Goal: Task Accomplishment & Management: Complete application form

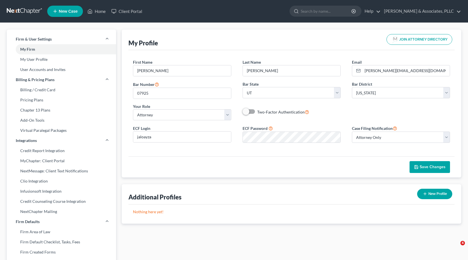
select select "46"
select select "81"
select select "attorney"
select select "0"
click at [100, 12] on link "Home" at bounding box center [97, 11] width 24 height 10
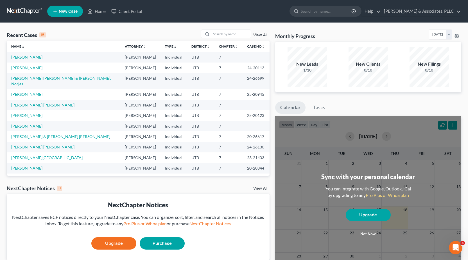
click at [32, 56] on link "[PERSON_NAME]" at bounding box center [26, 57] width 31 height 5
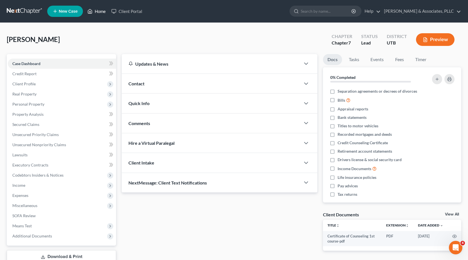
drag, startPoint x: 101, startPoint y: 13, endPoint x: 233, endPoint y: 66, distance: 142.6
click at [101, 14] on link "Home" at bounding box center [97, 11] width 24 height 10
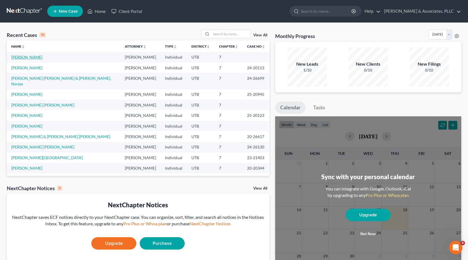
click at [21, 59] on link "[PERSON_NAME]" at bounding box center [26, 57] width 31 height 5
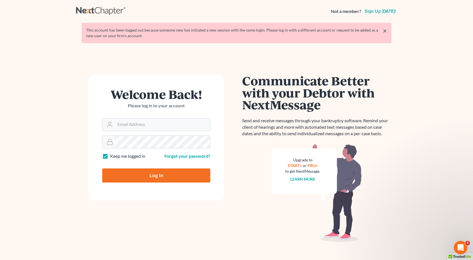
type input "[PERSON_NAME][EMAIL_ADDRESS][DOMAIN_NAME]"
click at [156, 178] on input "Log In" at bounding box center [156, 175] width 108 height 14
type input "Thinking..."
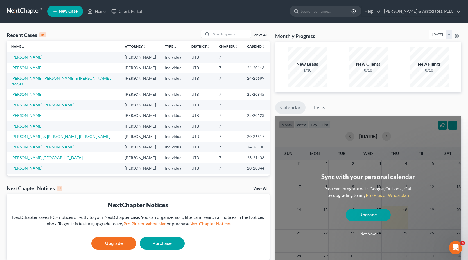
click at [24, 56] on link "[PERSON_NAME]" at bounding box center [26, 57] width 31 height 5
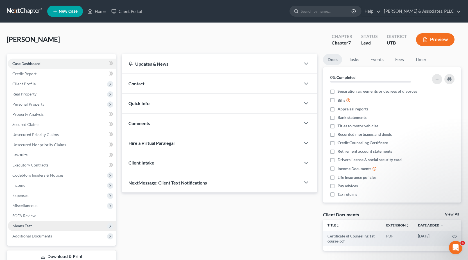
click at [27, 228] on span "Means Test" at bounding box center [21, 225] width 19 height 5
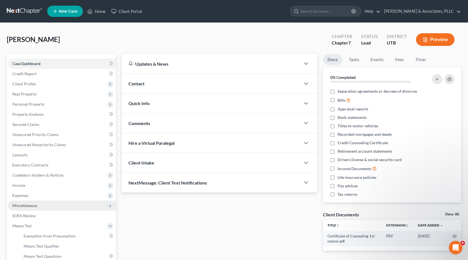
scroll to position [84, 0]
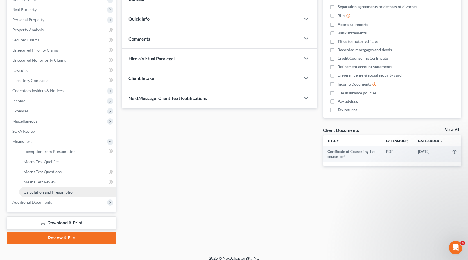
click at [47, 192] on span "Calculation and Presumption" at bounding box center [49, 191] width 51 height 5
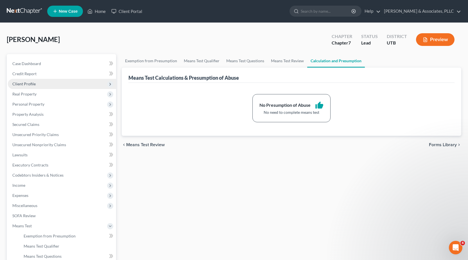
click at [21, 84] on span "Client Profile" at bounding box center [23, 83] width 23 height 5
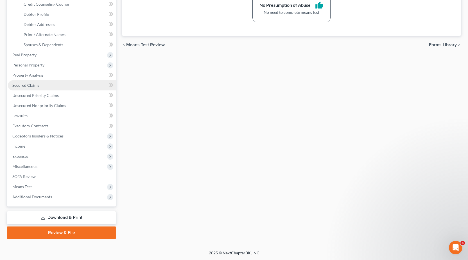
scroll to position [100, 0]
click at [60, 234] on link "Review & File" at bounding box center [61, 232] width 109 height 12
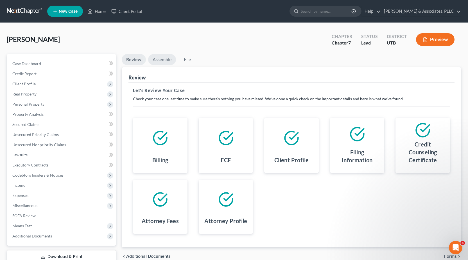
click at [165, 59] on link "Assemble" at bounding box center [162, 59] width 28 height 11
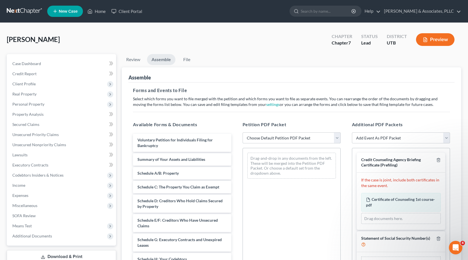
click at [337, 138] on select "Choose Default Petition PDF Packet Emergency Filing (Voluntary Petition and Cre…" at bounding box center [292, 137] width 98 height 11
select select "1"
click at [243, 132] on select "Choose Default Petition PDF Packet Emergency Filing (Voluntary Petition and Cre…" at bounding box center [292, 137] width 98 height 11
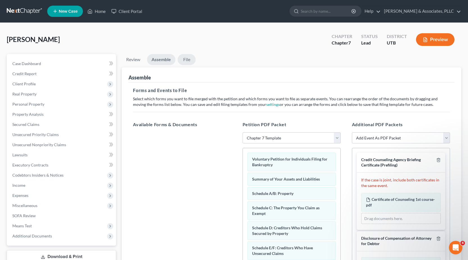
click at [190, 59] on link "File" at bounding box center [187, 59] width 18 height 11
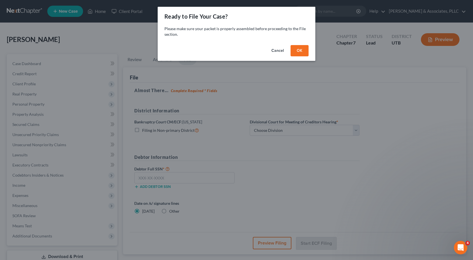
click at [301, 52] on button "OK" at bounding box center [299, 50] width 18 height 11
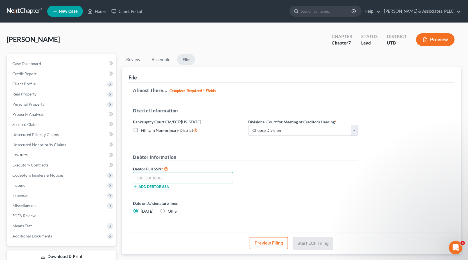
click at [146, 178] on input "text" at bounding box center [183, 177] width 100 height 11
type input "117-86-7501"
click at [260, 244] on button "Preview Filing" at bounding box center [269, 243] width 39 height 12
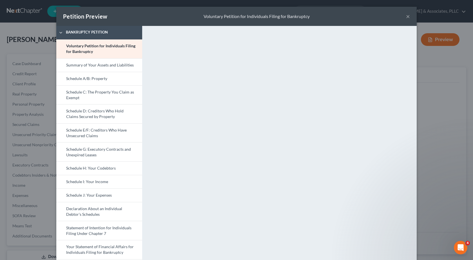
click at [403, 16] on div "Petition Preview Voluntary Petition for Individuals Filing for Bankruptcy ×" at bounding box center [236, 16] width 360 height 19
click at [406, 17] on button "×" at bounding box center [408, 16] width 4 height 7
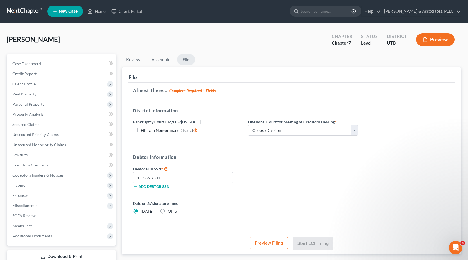
click at [141, 129] on label "Filing in Non-primary District" at bounding box center [169, 130] width 57 height 6
click at [143, 129] on input "Filing in Non-primary District" at bounding box center [145, 129] width 4 height 4
checkbox input "true"
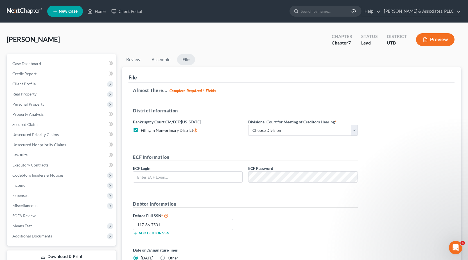
type input "[PERSON_NAME][EMAIL_ADDRESS][DOMAIN_NAME]"
click at [244, 179] on div "ECF Information ECF Login jose@loayzalaw.com ECF Password" at bounding box center [245, 170] width 231 height 33
click at [243, 181] on div "ECF Information ECF Login jose@loayzalaw.com ECF Password" at bounding box center [245, 170] width 231 height 33
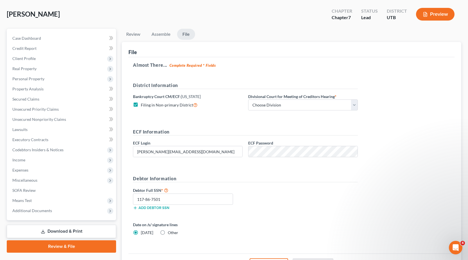
scroll to position [24, 0]
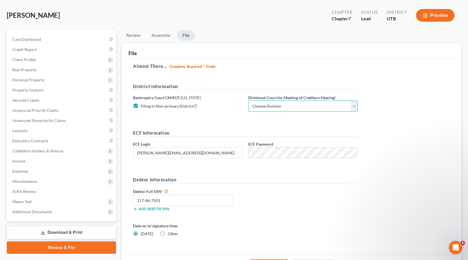
click at [352, 104] on select "Choose Division Salt Lake city" at bounding box center [303, 105] width 110 height 11
select select "0"
click at [248, 100] on select "Choose Division Salt Lake city" at bounding box center [303, 105] width 110 height 11
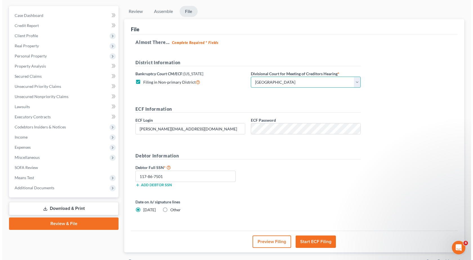
scroll to position [80, 0]
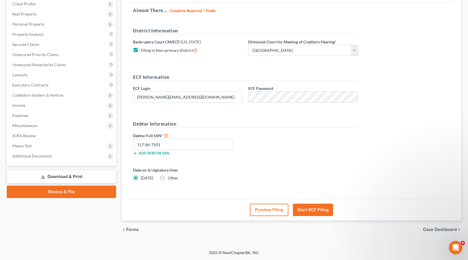
click at [315, 210] on button "Start ECF Filing" at bounding box center [313, 209] width 40 height 12
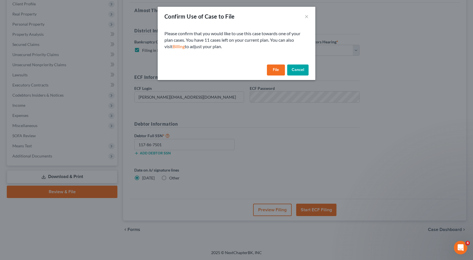
click at [279, 67] on button "File" at bounding box center [276, 69] width 18 height 11
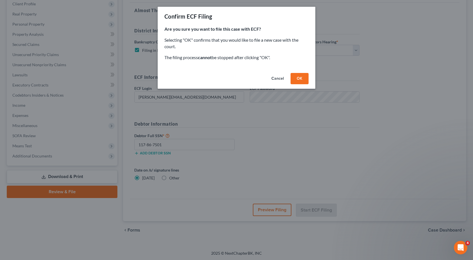
click at [302, 78] on button "OK" at bounding box center [299, 78] width 18 height 11
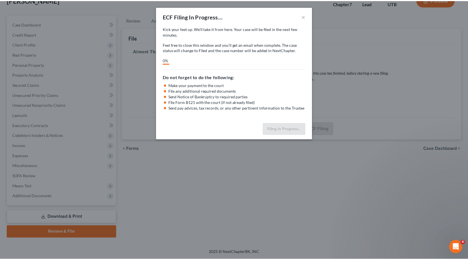
scroll to position [39, 0]
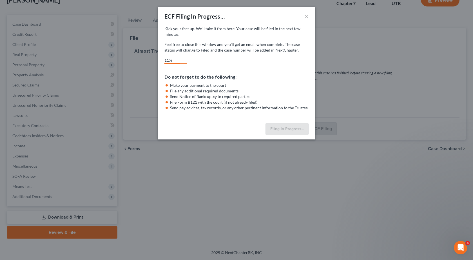
select select "0"
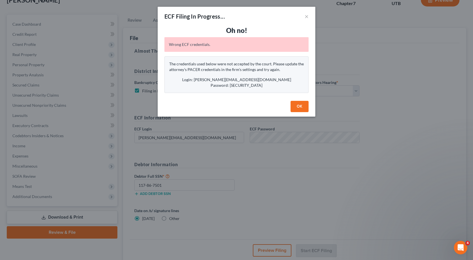
click at [297, 106] on button "OK" at bounding box center [299, 106] width 18 height 11
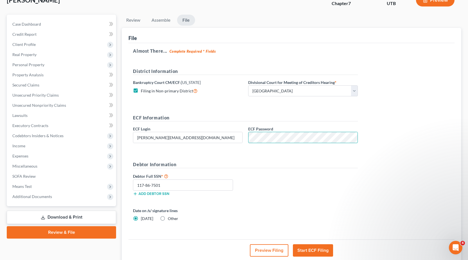
click at [246, 139] on div "ECF Password" at bounding box center [303, 134] width 115 height 17
drag, startPoint x: 204, startPoint y: 138, endPoint x: 113, endPoint y: 138, distance: 90.9
click at [113, 138] on div "Petition Navigation Case Dashboard Payments Invoices Payments Payments Credit R…" at bounding box center [234, 147] width 461 height 264
type input "jaloayza"
click at [314, 254] on button "Start ECF Filing" at bounding box center [313, 250] width 40 height 12
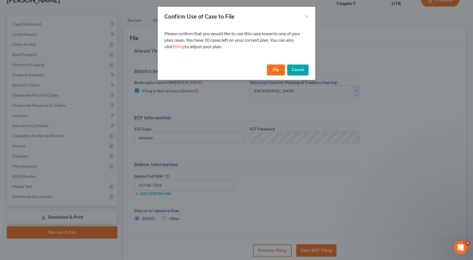
click at [279, 71] on button "File" at bounding box center [276, 69] width 18 height 11
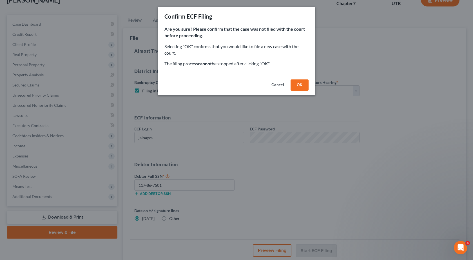
drag, startPoint x: 309, startPoint y: 84, endPoint x: 305, endPoint y: 87, distance: 5.0
click at [307, 86] on div "Cancel OK" at bounding box center [237, 86] width 158 height 18
click at [304, 88] on button "OK" at bounding box center [299, 84] width 18 height 11
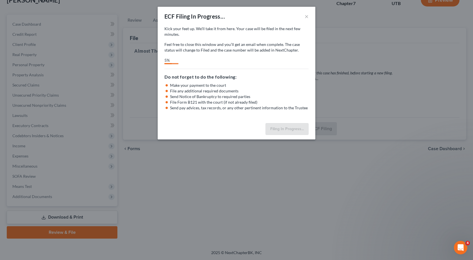
select select "0"
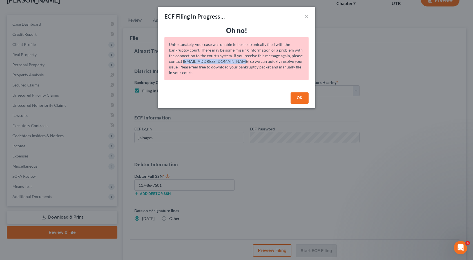
drag, startPoint x: 183, startPoint y: 60, endPoint x: 233, endPoint y: 62, distance: 50.7
click at [233, 62] on div "Unfortunately, your case was unable to be electronically filed with the bankrup…" at bounding box center [236, 58] width 144 height 43
copy div "support@nextchapterbk.com"
click at [302, 98] on button "OK" at bounding box center [299, 97] width 18 height 11
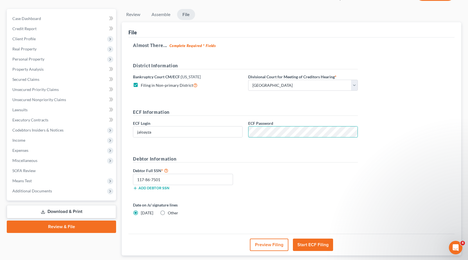
scroll to position [0, 0]
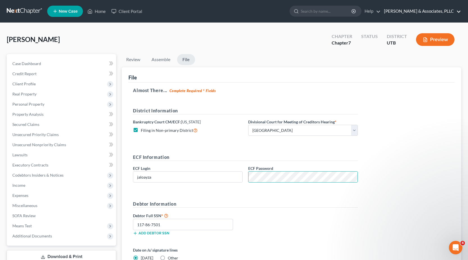
click at [419, 10] on link "[PERSON_NAME] & Associates, PLLC" at bounding box center [422, 11] width 80 height 10
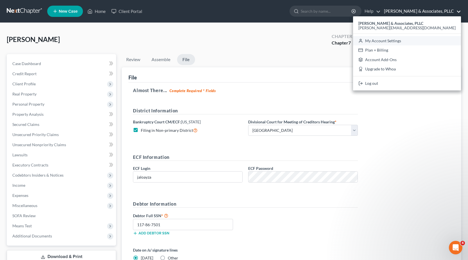
click at [411, 40] on link "My Account Settings" at bounding box center [407, 41] width 108 height 10
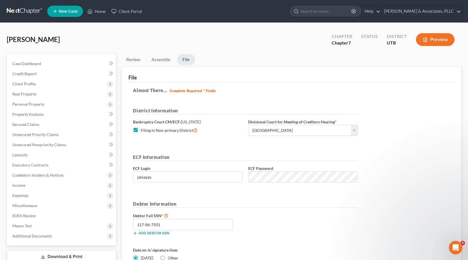
select select "24"
select select "46"
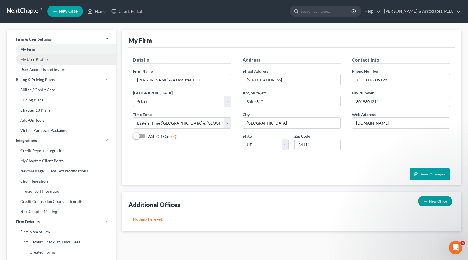
click at [37, 57] on link "My User Profile" at bounding box center [61, 59] width 109 height 10
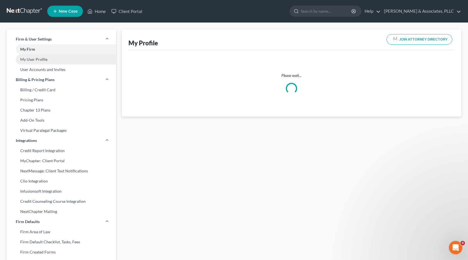
select select "46"
select select "81"
select select "attorney"
select select "0"
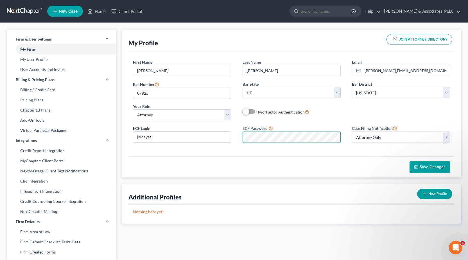
scroll to position [0, 11]
click at [345, 140] on div "ECF Password" at bounding box center [291, 134] width 109 height 18
click at [370, 158] on div "Save Changes" at bounding box center [292, 166] width 326 height 21
click at [421, 165] on span "Save Changes" at bounding box center [433, 166] width 26 height 5
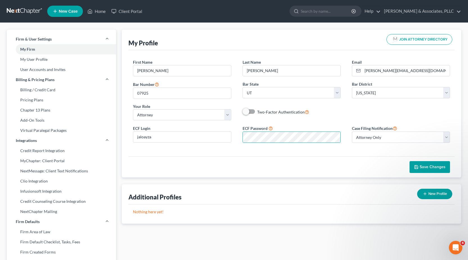
click at [234, 165] on div "Save Changes" at bounding box center [292, 166] width 326 height 21
click at [428, 164] on button "Save Changes" at bounding box center [430, 167] width 41 height 12
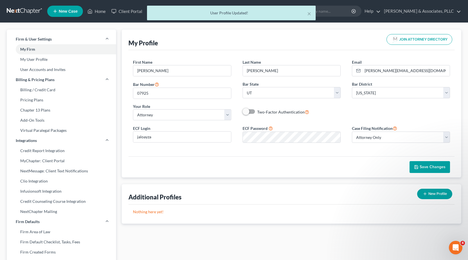
click at [441, 163] on button "Save Changes" at bounding box center [430, 167] width 41 height 12
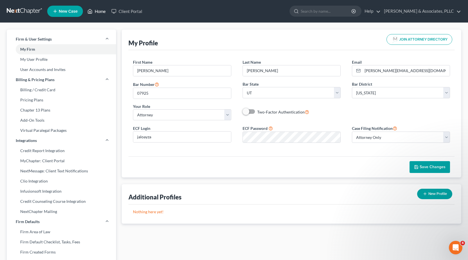
click at [102, 14] on link "Home" at bounding box center [97, 11] width 24 height 10
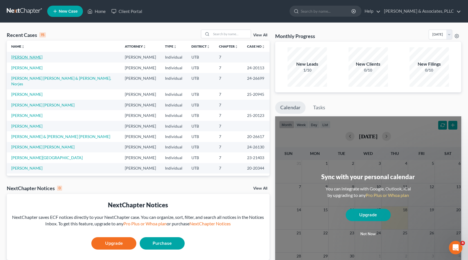
click at [30, 59] on link "[PERSON_NAME]" at bounding box center [26, 57] width 31 height 5
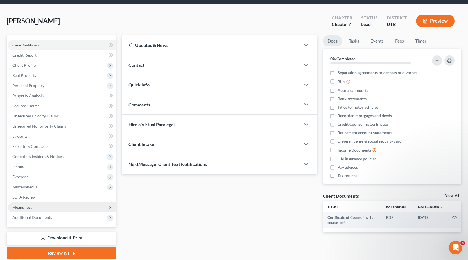
scroll to position [39, 0]
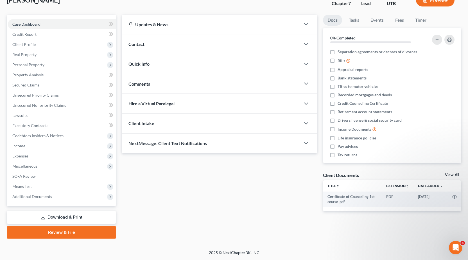
click at [63, 231] on link "Review & File" at bounding box center [61, 232] width 109 height 12
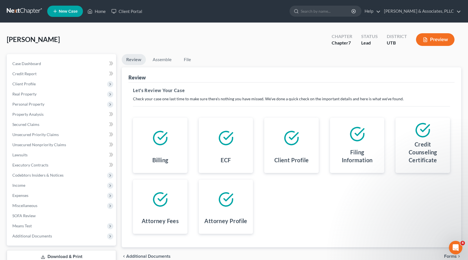
click at [174, 160] on div "Billing" at bounding box center [161, 161] width 46 height 15
click at [234, 156] on div "ECF" at bounding box center [226, 161] width 46 height 15
click at [228, 137] on polyline at bounding box center [228, 136] width 8 height 6
click at [167, 60] on link "Assemble" at bounding box center [162, 59] width 28 height 11
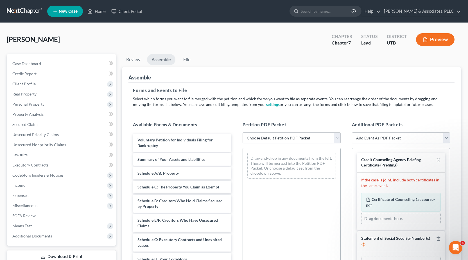
scroll to position [84, 0]
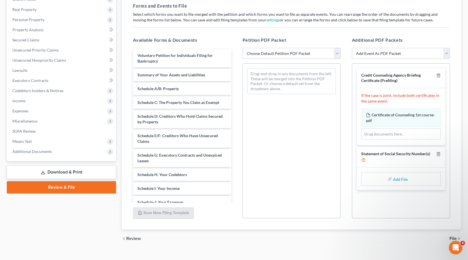
click at [339, 57] on select "Choose Default Petition PDF Packet Emergency Filing (Voluntary Petition and Cre…" at bounding box center [292, 53] width 98 height 11
select select "1"
click at [243, 48] on select "Choose Default Petition PDF Packet Emergency Filing (Voluntary Petition and Cre…" at bounding box center [292, 53] width 98 height 11
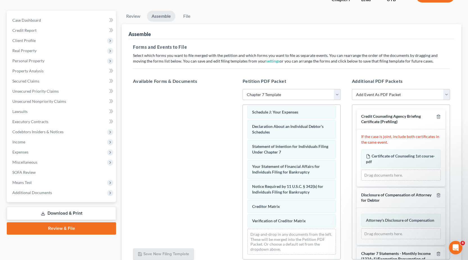
scroll to position [0, 0]
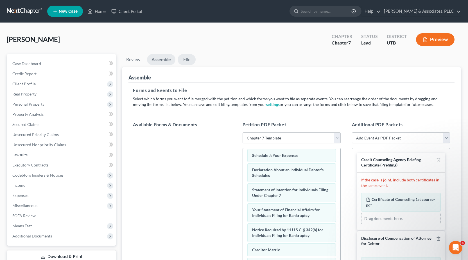
click at [189, 59] on link "File" at bounding box center [187, 59] width 18 height 11
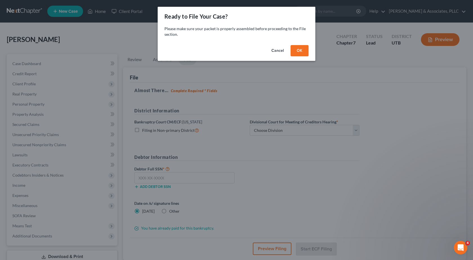
click at [302, 49] on button "OK" at bounding box center [299, 50] width 18 height 11
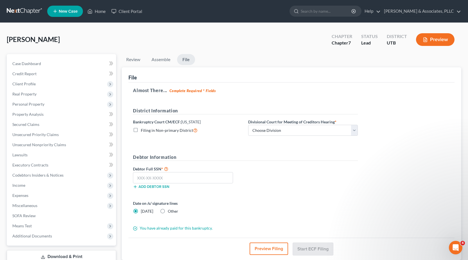
drag, startPoint x: 136, startPoint y: 131, endPoint x: 221, endPoint y: 130, distance: 85.5
click at [141, 131] on label "Filing in Non-primary District" at bounding box center [169, 130] width 57 height 6
click at [143, 131] on input "Filing in Non-primary District" at bounding box center [145, 129] width 4 height 4
checkbox input "true"
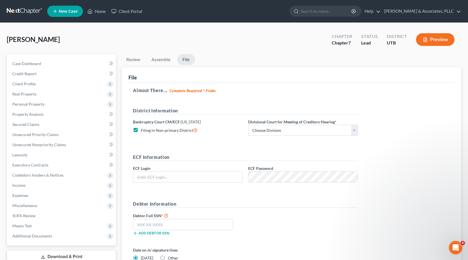
type input "[PERSON_NAME][EMAIL_ADDRESS][DOMAIN_NAME]"
click at [275, 129] on select "Choose Division Salt Lake city" at bounding box center [303, 130] width 110 height 11
select select "0"
click at [248, 125] on select "Choose Division Salt Lake city" at bounding box center [303, 130] width 110 height 11
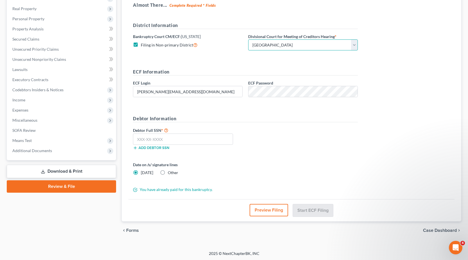
scroll to position [86, 0]
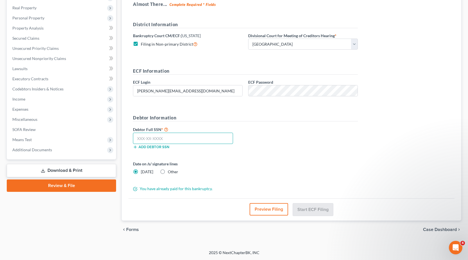
click at [134, 138] on input "text" at bounding box center [183, 138] width 100 height 11
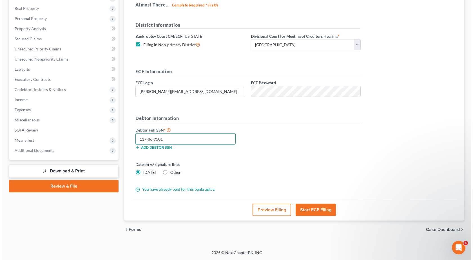
scroll to position [86, 0]
type input "117-86-7501"
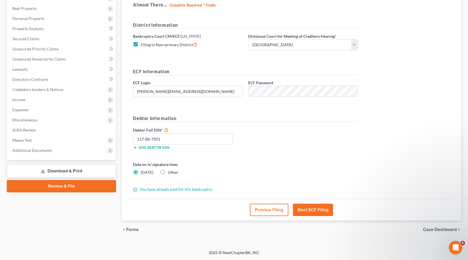
click at [317, 208] on button "Start ECF Filing" at bounding box center [313, 209] width 40 height 12
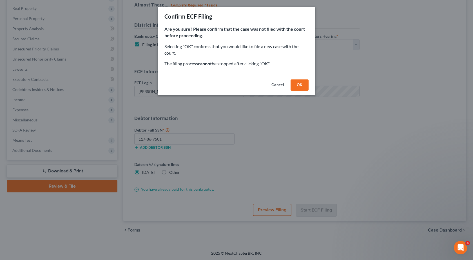
click at [304, 83] on button "OK" at bounding box center [299, 84] width 18 height 11
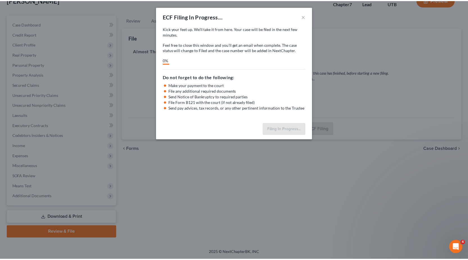
scroll to position [39, 0]
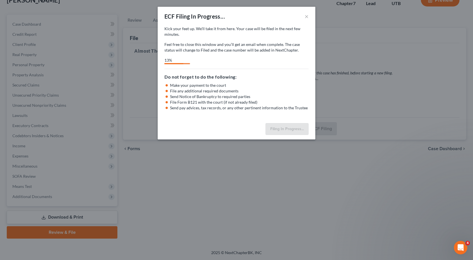
select select "0"
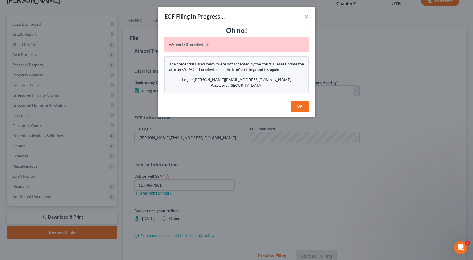
click at [298, 105] on button "OK" at bounding box center [299, 106] width 18 height 11
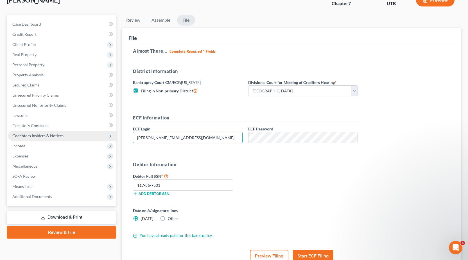
drag, startPoint x: 177, startPoint y: 138, endPoint x: 107, endPoint y: 136, distance: 69.8
click at [105, 135] on div "Petition Navigation Case Dashboard Payments Invoices Payments Payments Credit R…" at bounding box center [234, 150] width 461 height 270
type input "jaloayza"
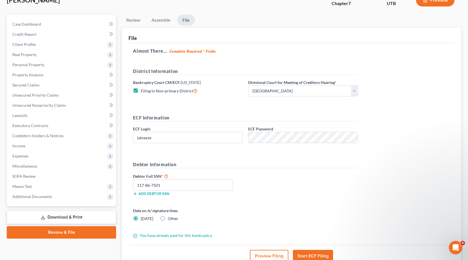
click at [270, 160] on form "District Information Bankruptcy Court CM/ECF: Utah Filing in Non-primary Distri…" at bounding box center [245, 153] width 225 height 170
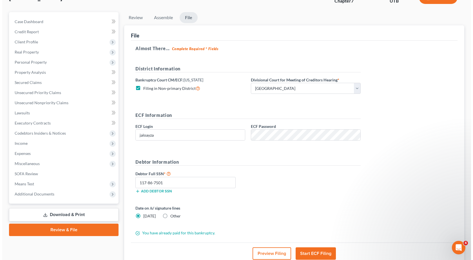
scroll to position [86, 0]
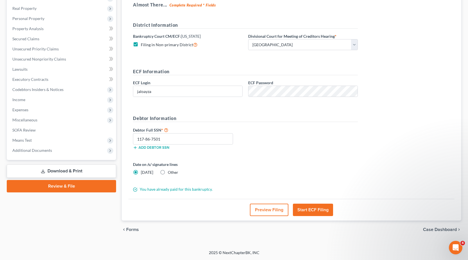
click at [317, 207] on button "Start ECF Filing" at bounding box center [313, 209] width 40 height 12
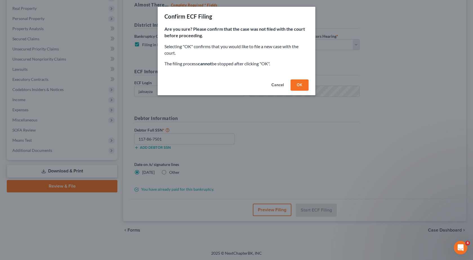
click at [303, 84] on button "OK" at bounding box center [299, 84] width 18 height 11
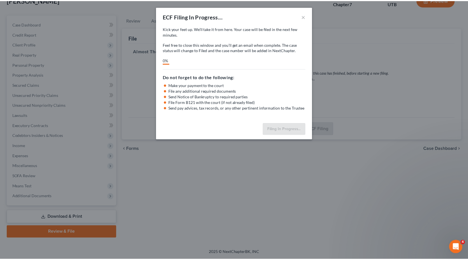
scroll to position [39, 0]
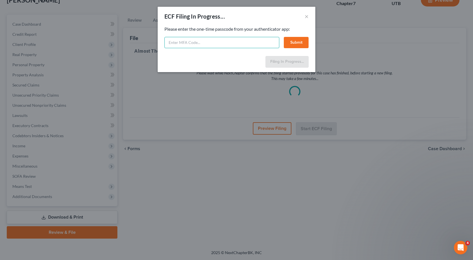
click at [182, 42] on input "text" at bounding box center [221, 42] width 115 height 11
click at [179, 43] on input "text" at bounding box center [221, 42] width 115 height 11
select select "0"
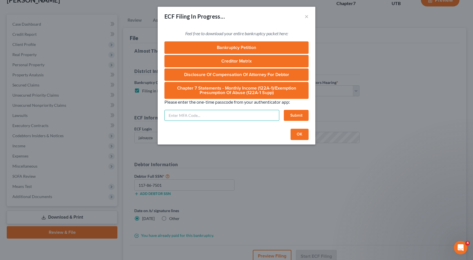
click at [174, 117] on input "text" at bounding box center [221, 115] width 115 height 11
click at [199, 114] on input "text" at bounding box center [221, 115] width 115 height 11
drag, startPoint x: 235, startPoint y: 101, endPoint x: 282, endPoint y: 104, distance: 47.6
click at [282, 104] on p "Please enter the one-time passcode from your authenticator app:" at bounding box center [236, 102] width 144 height 6
copy p "from your authenticator"
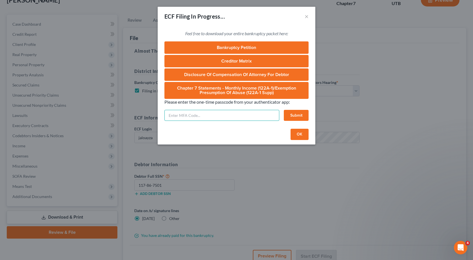
click at [172, 116] on input "text" at bounding box center [221, 115] width 115 height 11
click at [179, 115] on input "text" at bounding box center [221, 115] width 115 height 11
type input "576119"
click at [288, 117] on button "Submit" at bounding box center [296, 115] width 25 height 11
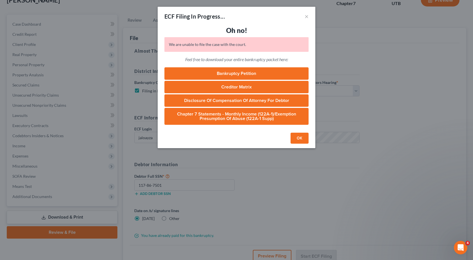
click at [299, 142] on button "OK" at bounding box center [299, 138] width 18 height 11
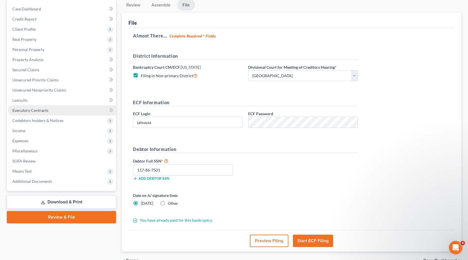
scroll to position [0, 0]
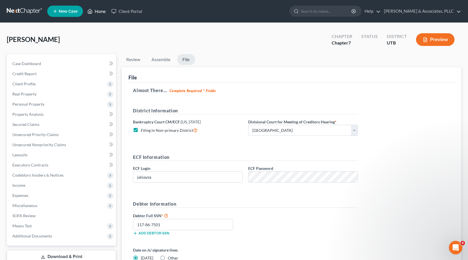
click at [100, 14] on link "Home" at bounding box center [97, 11] width 24 height 10
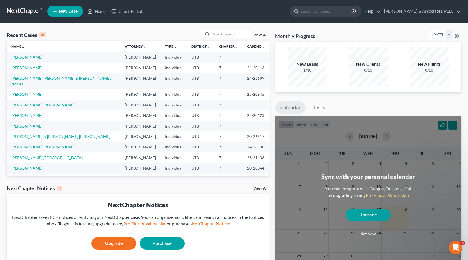
click at [32, 57] on link "[PERSON_NAME]" at bounding box center [26, 57] width 31 height 5
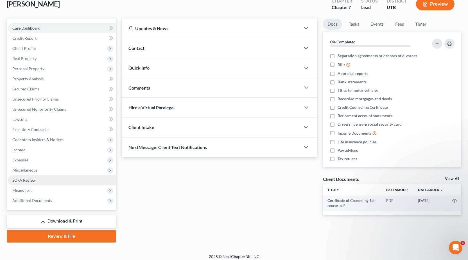
scroll to position [39, 0]
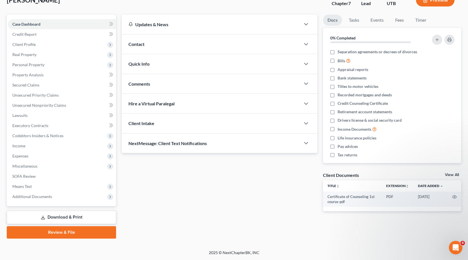
click at [53, 233] on link "Review & File" at bounding box center [61, 232] width 109 height 12
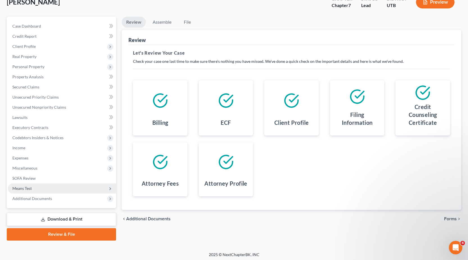
scroll to position [39, 0]
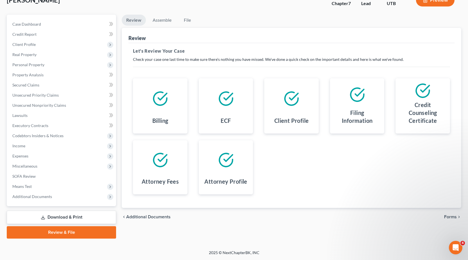
click at [66, 235] on link "Review & File" at bounding box center [61, 232] width 109 height 12
click at [77, 233] on link "Review & File" at bounding box center [61, 232] width 109 height 12
click at [167, 20] on link "Assemble" at bounding box center [162, 20] width 28 height 11
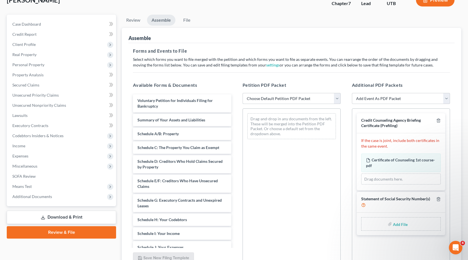
click at [338, 97] on select "Choose Default Petition PDF Packet Emergency Filing (Voluntary Petition and Cre…" at bounding box center [292, 98] width 98 height 11
select select "1"
click at [243, 93] on select "Choose Default Petition PDF Packet Emergency Filing (Voluntary Petition and Cre…" at bounding box center [292, 98] width 98 height 11
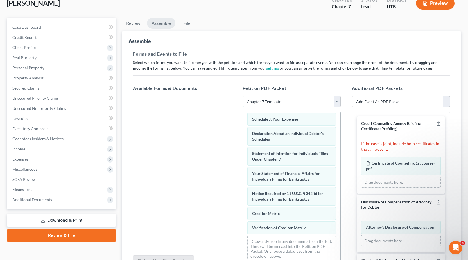
scroll to position [0, 0]
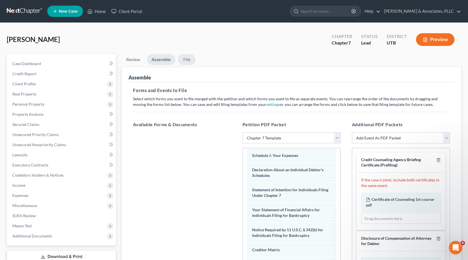
click at [191, 63] on link "File" at bounding box center [187, 59] width 18 height 11
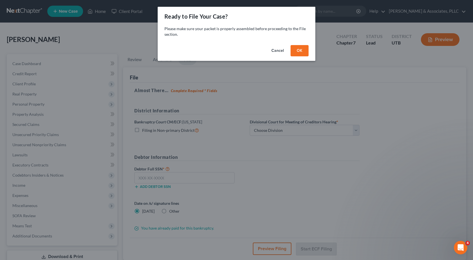
click at [308, 53] on div "Cancel OK" at bounding box center [237, 52] width 158 height 18
click at [305, 54] on button "OK" at bounding box center [299, 50] width 18 height 11
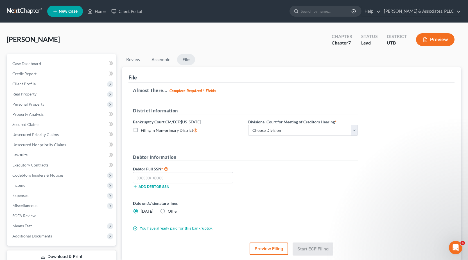
drag, startPoint x: 136, startPoint y: 129, endPoint x: 326, endPoint y: 140, distance: 190.2
click at [141, 129] on label "Filing in Non-primary District" at bounding box center [169, 130] width 57 height 6
click at [143, 129] on input "Filing in Non-primary District" at bounding box center [145, 129] width 4 height 4
checkbox input "true"
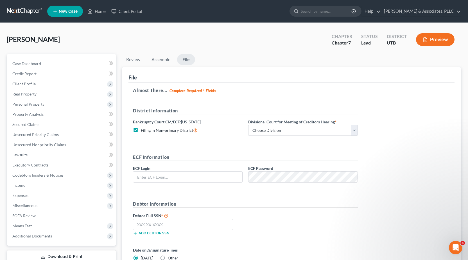
type input "jaloayza"
click at [335, 131] on select "Choose Division Salt Lake city" at bounding box center [303, 130] width 110 height 11
select select "0"
click at [248, 125] on select "Choose Division Salt Lake city" at bounding box center [303, 130] width 110 height 11
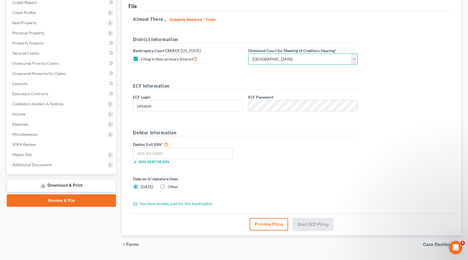
scroll to position [86, 0]
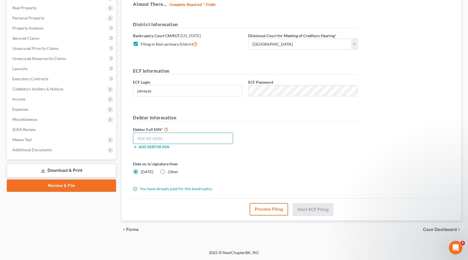
click at [150, 140] on input "text" at bounding box center [183, 138] width 100 height 11
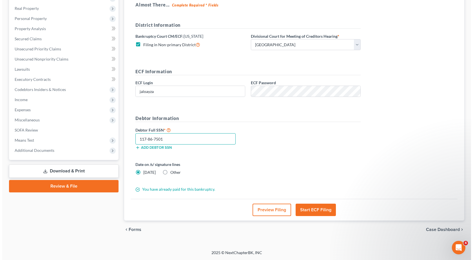
scroll to position [86, 0]
type input "117-86-7501"
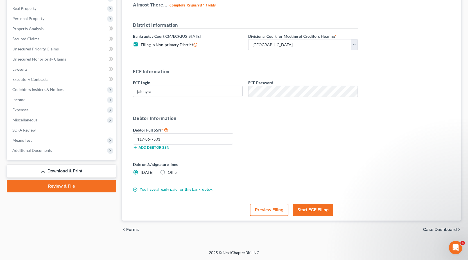
click at [326, 208] on button "Start ECF Filing" at bounding box center [313, 209] width 40 height 12
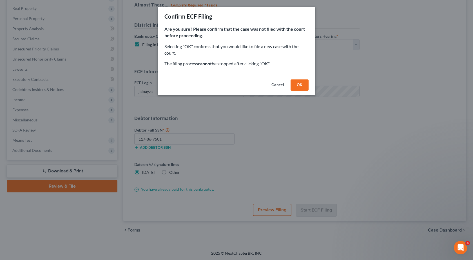
click at [304, 85] on button "OK" at bounding box center [299, 84] width 18 height 11
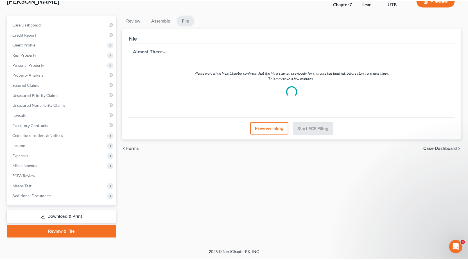
scroll to position [39, 0]
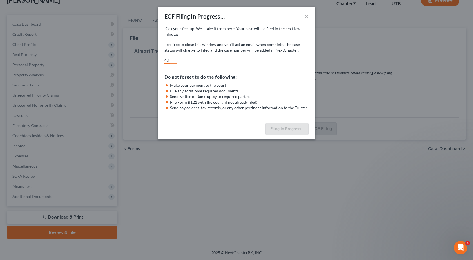
select select "0"
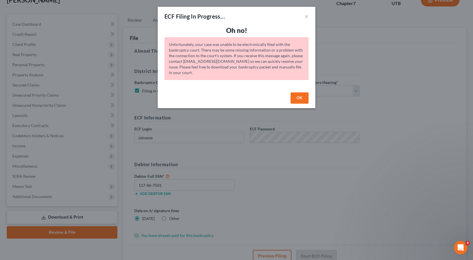
click at [302, 100] on button "OK" at bounding box center [299, 97] width 18 height 11
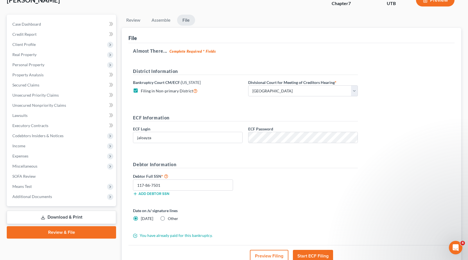
click at [317, 253] on button "Start ECF Filing" at bounding box center [313, 256] width 40 height 12
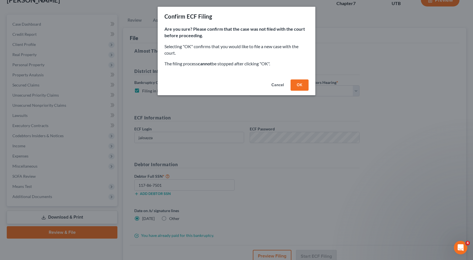
click at [303, 82] on button "OK" at bounding box center [299, 84] width 18 height 11
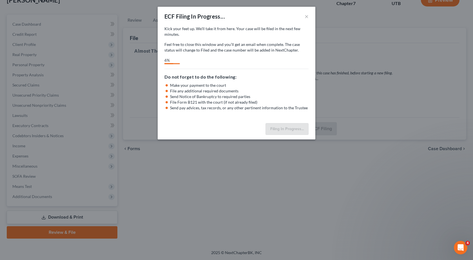
select select "0"
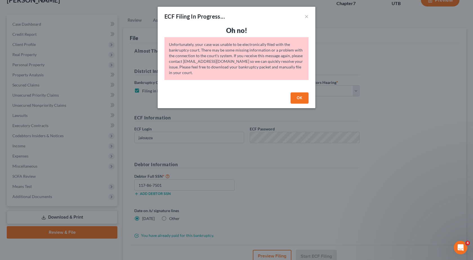
click at [298, 95] on button "OK" at bounding box center [299, 97] width 18 height 11
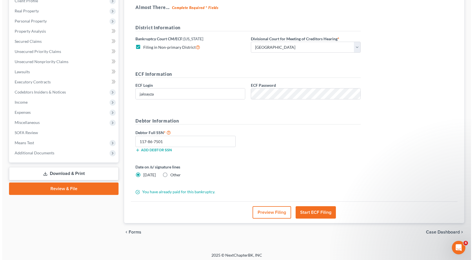
scroll to position [86, 0]
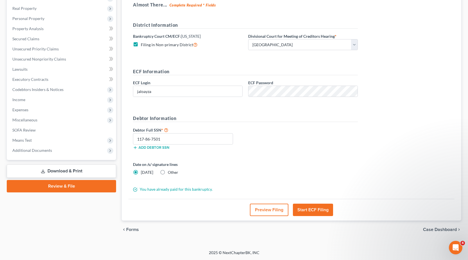
click at [307, 211] on button "Start ECF Filing" at bounding box center [313, 209] width 40 height 12
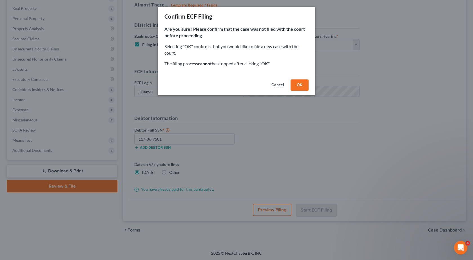
click at [298, 84] on button "OK" at bounding box center [299, 84] width 18 height 11
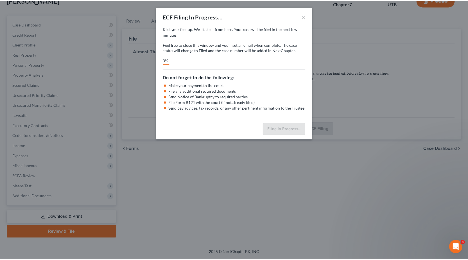
scroll to position [39, 0]
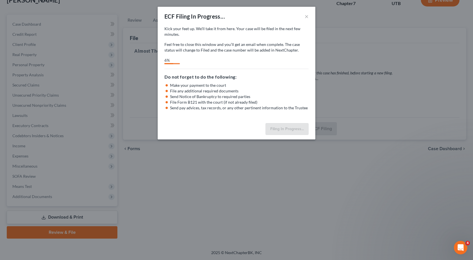
select select "0"
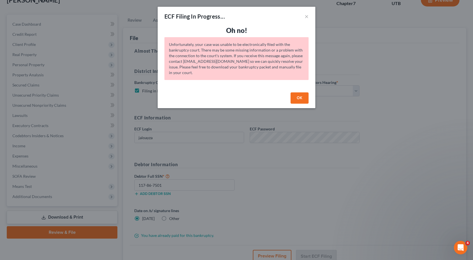
click at [298, 98] on button "OK" at bounding box center [299, 97] width 18 height 11
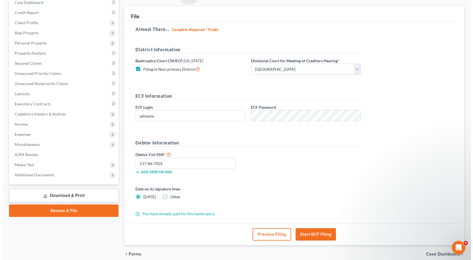
scroll to position [86, 0]
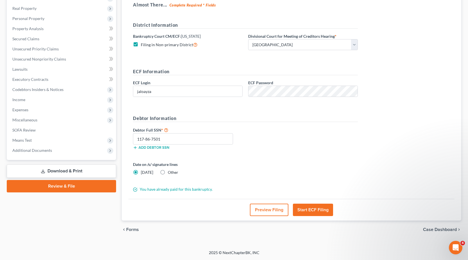
click at [322, 210] on button "Start ECF Filing" at bounding box center [313, 209] width 40 height 12
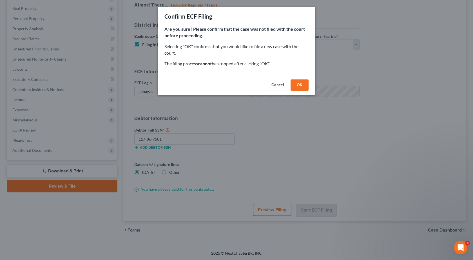
click at [297, 80] on button "OK" at bounding box center [299, 84] width 18 height 11
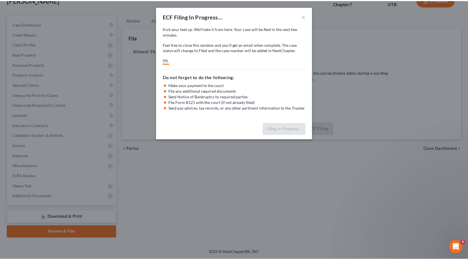
scroll to position [39, 0]
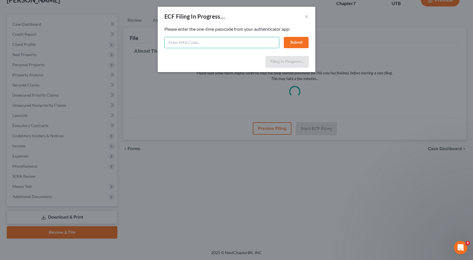
click at [194, 42] on input "text" at bounding box center [221, 42] width 115 height 11
type input "107081"
click at [304, 46] on button "Submit" at bounding box center [296, 42] width 25 height 11
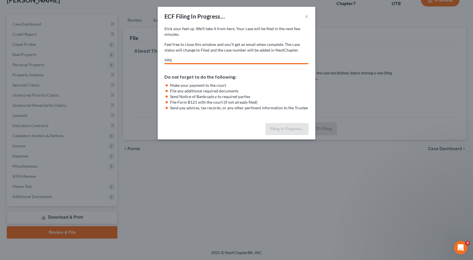
select select "0"
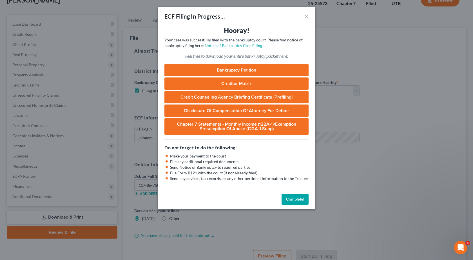
click at [301, 197] on button "Complete!" at bounding box center [294, 199] width 27 height 11
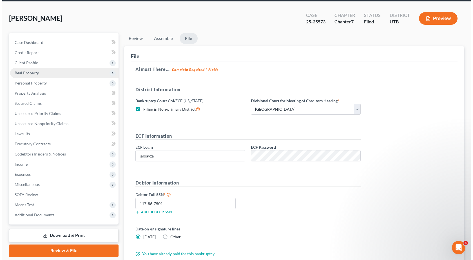
scroll to position [0, 0]
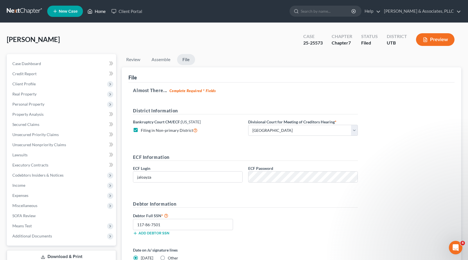
click at [99, 10] on link "Home" at bounding box center [97, 11] width 24 height 10
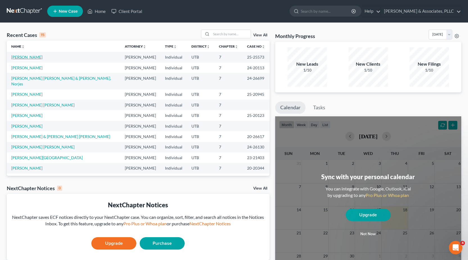
click at [30, 56] on link "[PERSON_NAME]" at bounding box center [26, 57] width 31 height 5
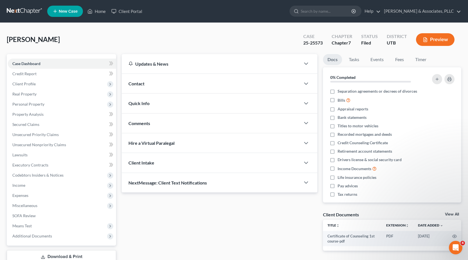
click at [436, 41] on button "Preview" at bounding box center [435, 39] width 39 height 13
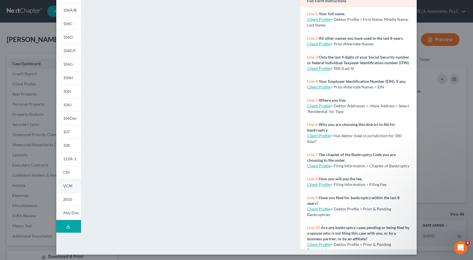
scroll to position [58, 0]
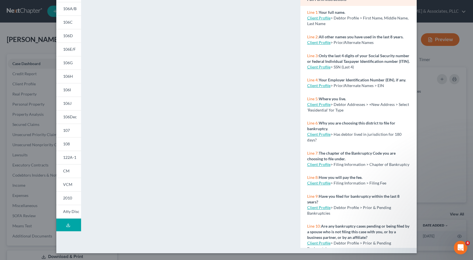
click at [62, 228] on button "Download Draft" at bounding box center [68, 224] width 25 height 13
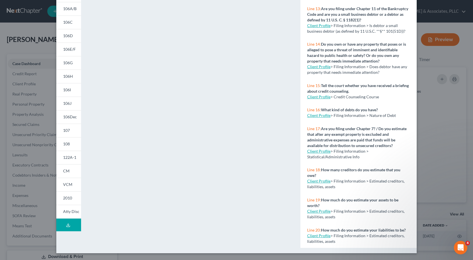
click at [66, 225] on icon at bounding box center [68, 225] width 5 height 5
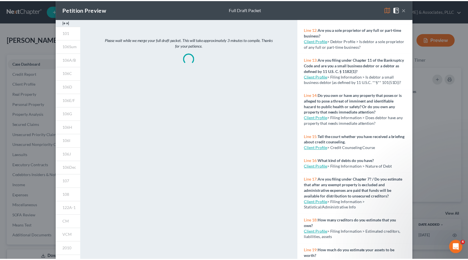
scroll to position [0, 0]
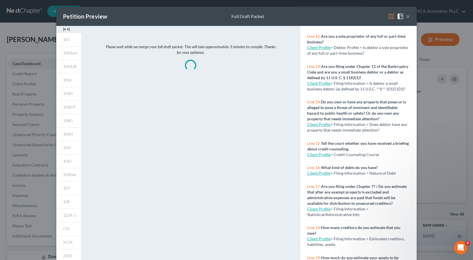
click at [407, 16] on button "×" at bounding box center [408, 16] width 4 height 7
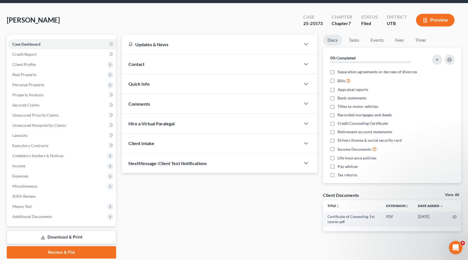
scroll to position [39, 0]
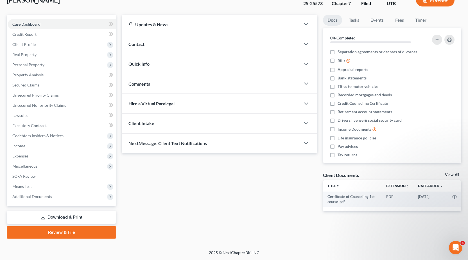
drag, startPoint x: 71, startPoint y: 214, endPoint x: 195, endPoint y: 218, distance: 124.2
click at [71, 214] on link "Download & Print" at bounding box center [61, 216] width 109 height 13
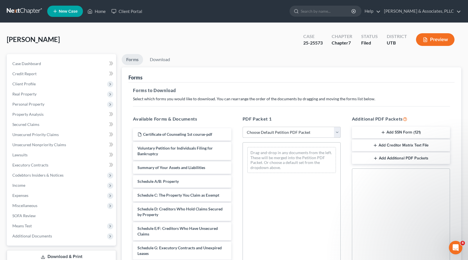
click at [337, 130] on select "Choose Default Petition PDF Packet Complete Bankruptcy Petition (all forms and …" at bounding box center [292, 132] width 98 height 11
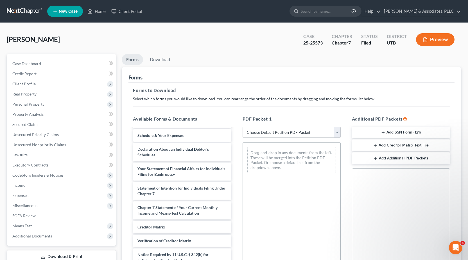
click at [441, 40] on button "Preview" at bounding box center [435, 39] width 39 height 13
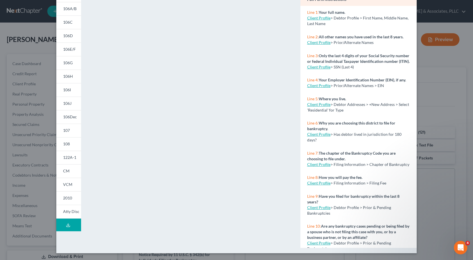
click at [443, 62] on div "Petition Preview Voluntary Petition for Individuals Filing for Bankruptcy × 101…" at bounding box center [236, 130] width 473 height 260
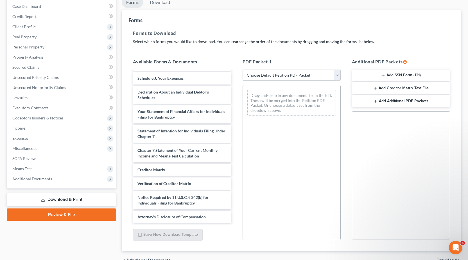
scroll to position [88, 0]
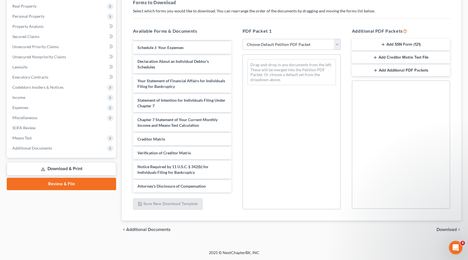
click at [72, 165] on link "Download & Print" at bounding box center [61, 168] width 109 height 13
click at [65, 170] on link "Download & Print" at bounding box center [61, 168] width 109 height 13
click at [70, 169] on link "Download & Print" at bounding box center [61, 168] width 109 height 13
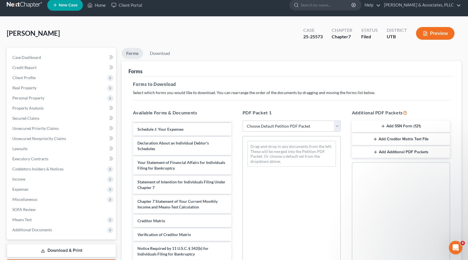
scroll to position [0, 0]
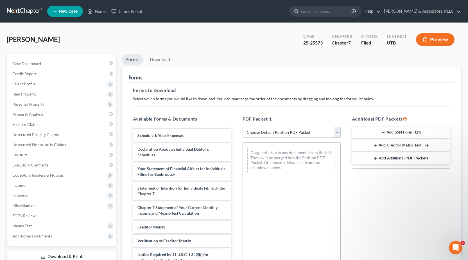
click at [285, 131] on select "Choose Default Petition PDF Packet Complete Bankruptcy Petition (all forms and …" at bounding box center [292, 132] width 98 height 11
select select "0"
click at [243, 127] on select "Choose Default Petition PDF Packet Complete Bankruptcy Petition (all forms and …" at bounding box center [292, 132] width 98 height 11
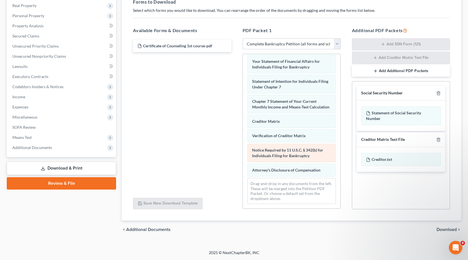
scroll to position [201, 0]
click at [295, 190] on div "Drag-and-drop in any documents from the left. These will be merged into the Pet…" at bounding box center [292, 191] width 89 height 26
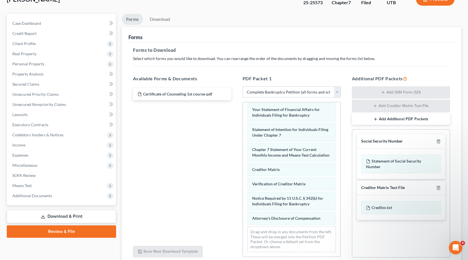
scroll to position [88, 0]
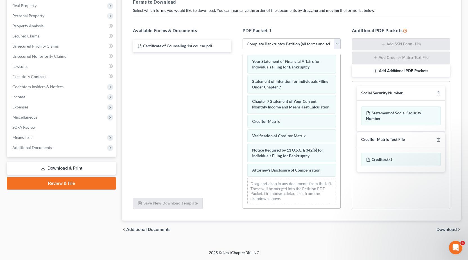
click at [48, 165] on link "Download & Print" at bounding box center [61, 167] width 109 height 13
click at [61, 169] on link "Download & Print" at bounding box center [61, 167] width 109 height 13
click at [62, 185] on link "Review & File" at bounding box center [61, 183] width 109 height 12
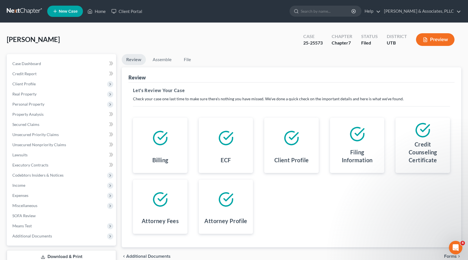
click at [442, 39] on button "Preview" at bounding box center [435, 39] width 39 height 13
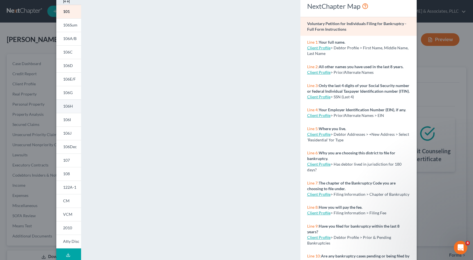
scroll to position [58, 0]
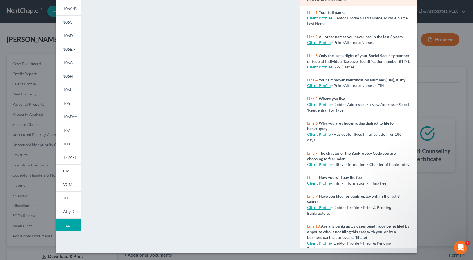
click at [70, 224] on button "Download Draft" at bounding box center [68, 224] width 25 height 13
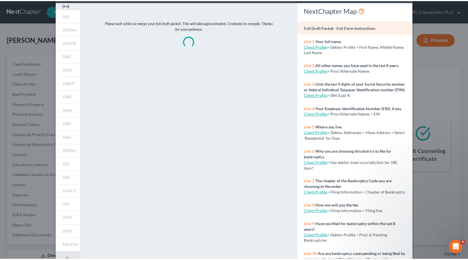
scroll to position [0, 0]
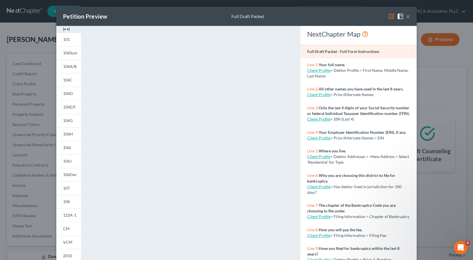
click at [468, 255] on div at bounding box center [468, 255] width 0 height 0
click at [407, 15] on button "×" at bounding box center [408, 16] width 4 height 7
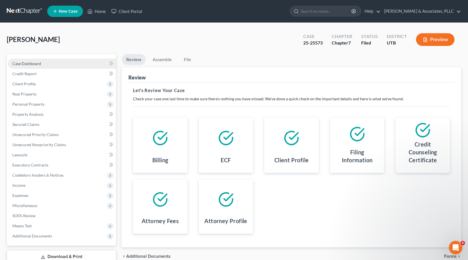
click at [25, 64] on span "Case Dashboard" at bounding box center [26, 63] width 29 height 5
